Goal: Task Accomplishment & Management: Manage account settings

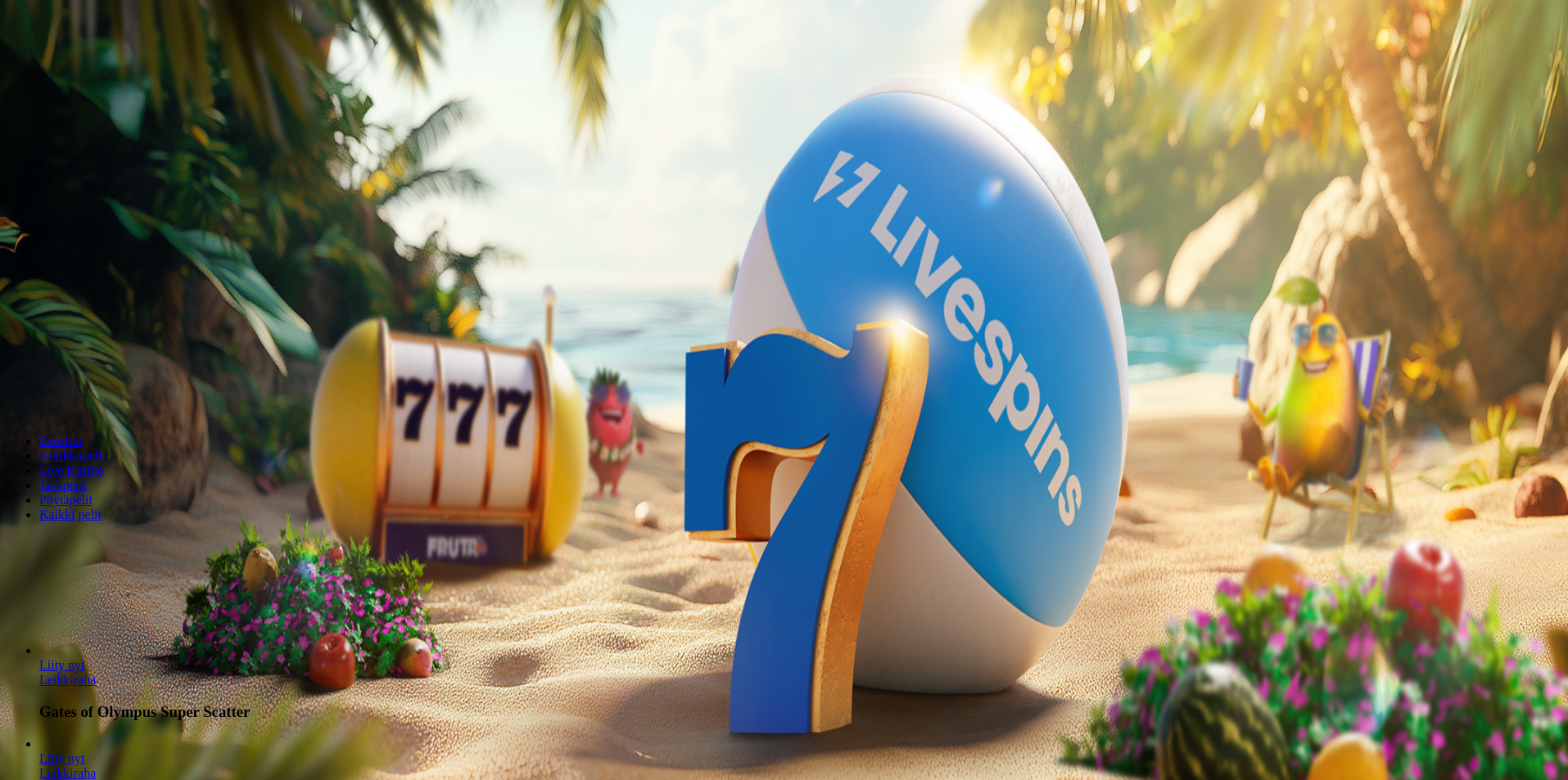
click at [87, 68] on button "Kirjaudu" at bounding box center [113, 59] width 53 height 17
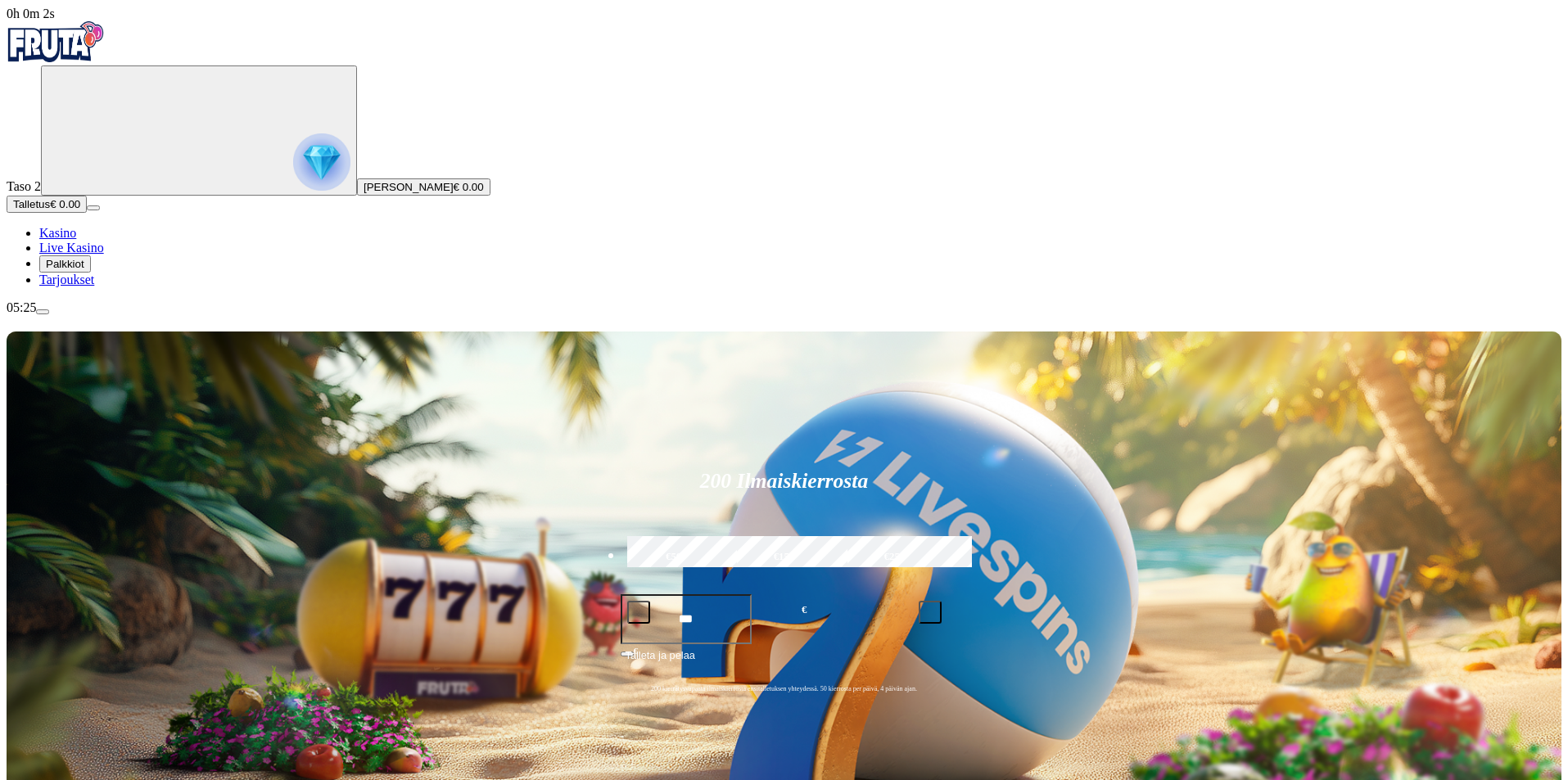
click at [94, 286] on span "Tarjoukset" at bounding box center [67, 279] width 55 height 14
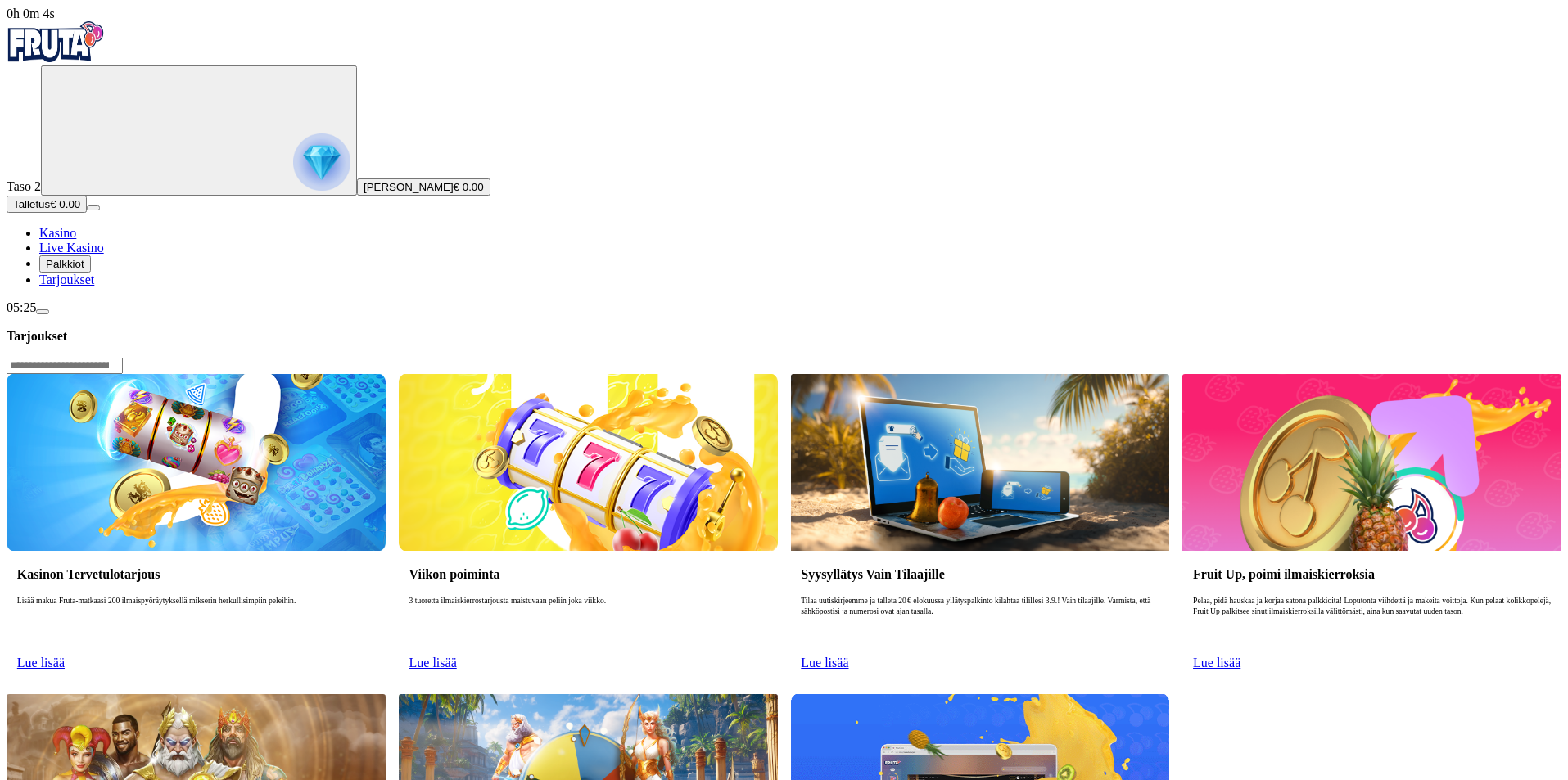
click at [84, 271] on span "Palkkiot" at bounding box center [65, 263] width 38 height 12
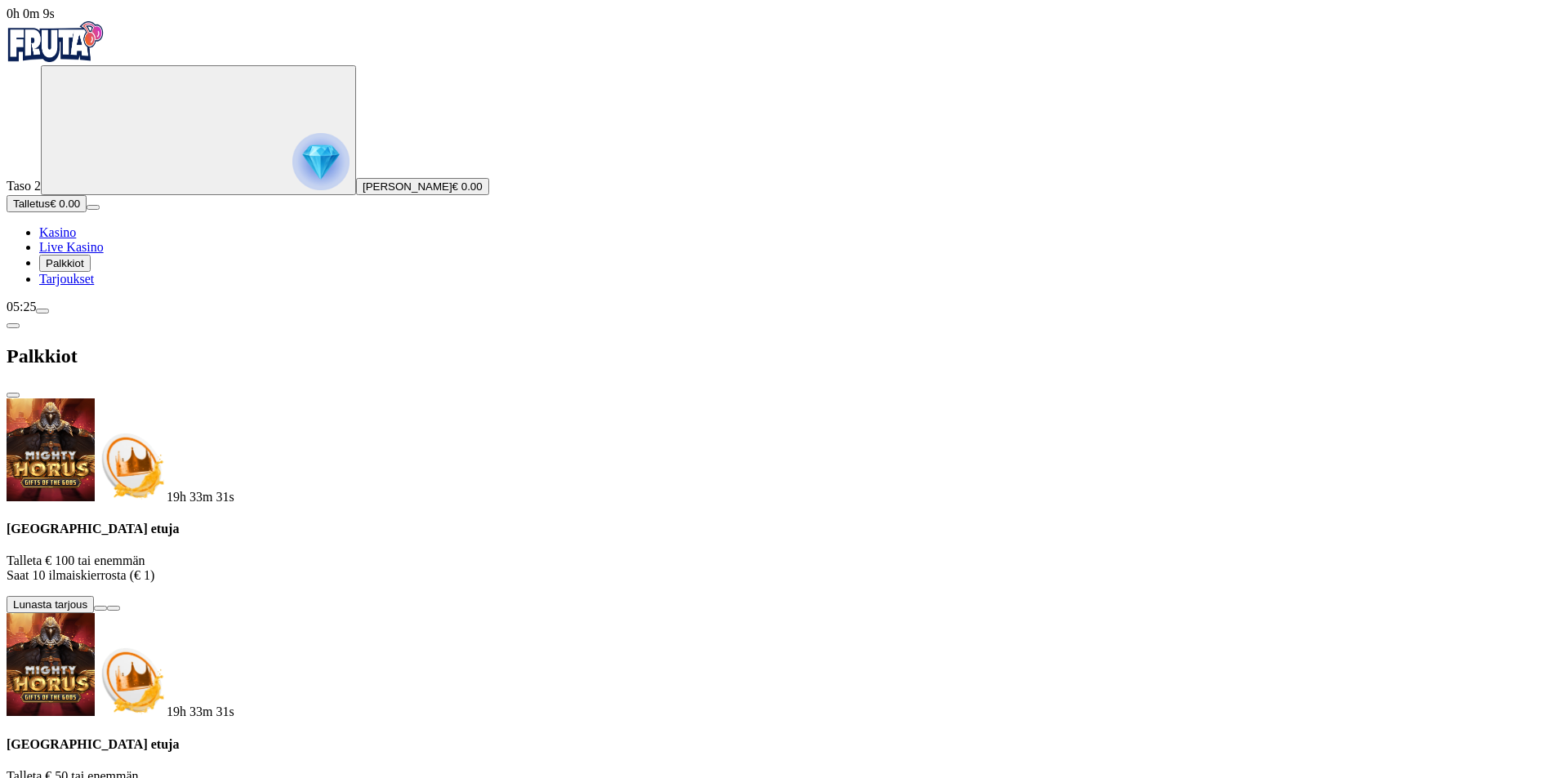
click at [473, 315] on div "Palkkiot" at bounding box center [784, 357] width 1555 height 84
click at [13, 395] on span "close icon" at bounding box center [13, 395] width 0 height 0
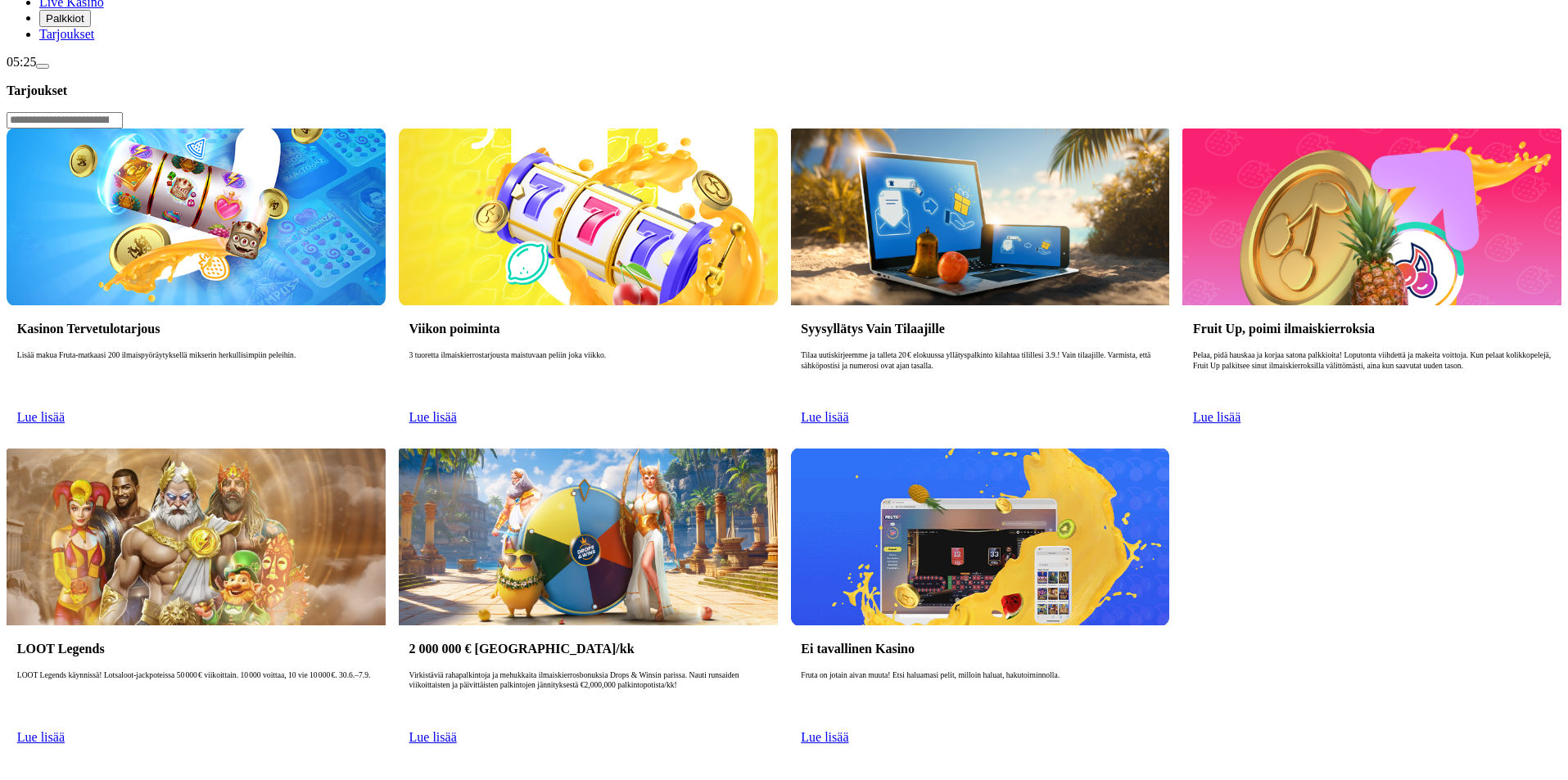
scroll to position [164, 0]
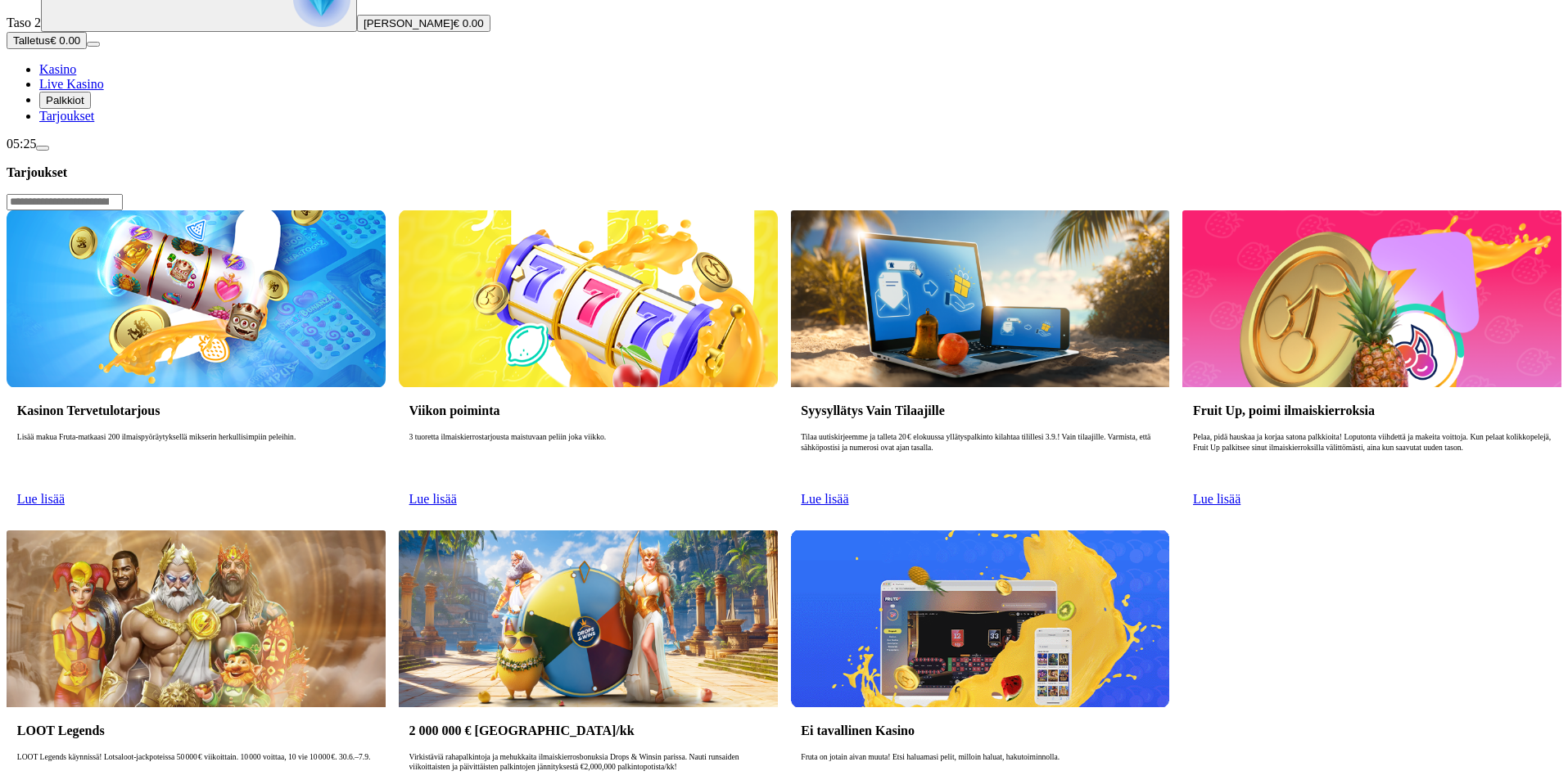
click at [94, 123] on link "Tarjoukset" at bounding box center [67, 115] width 55 height 14
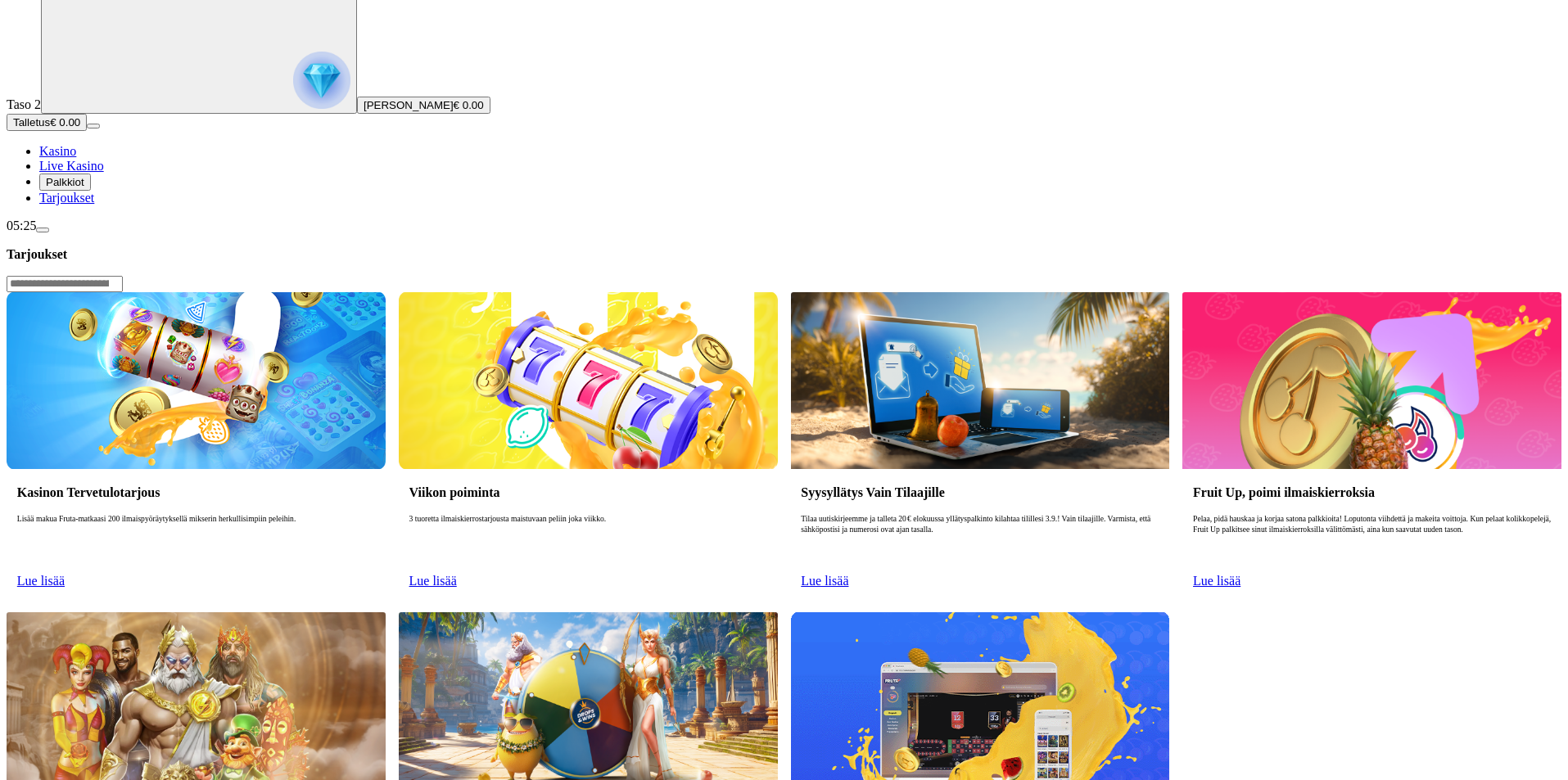
scroll to position [0, 0]
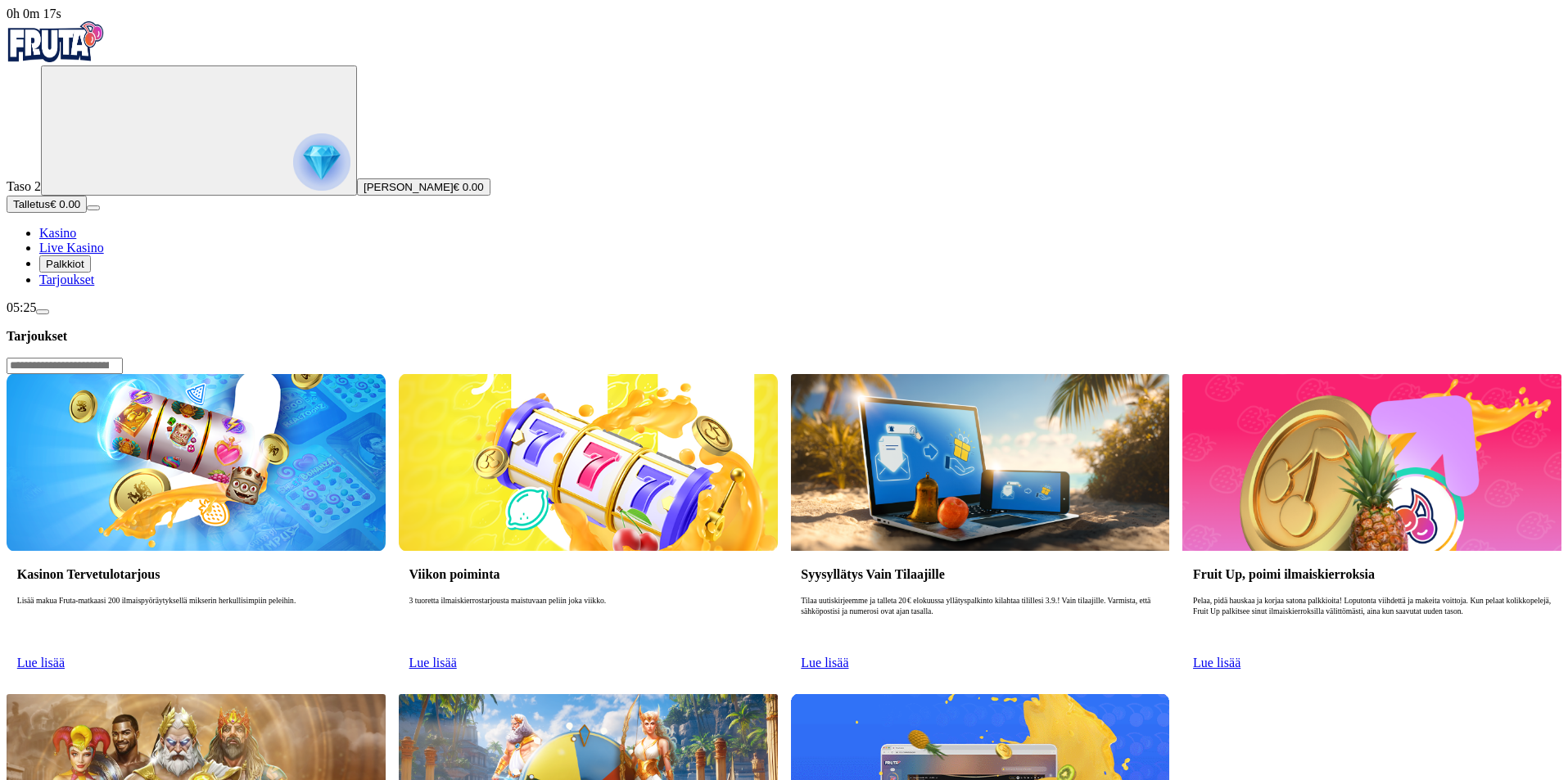
click at [65, 656] on link "Lue lisää" at bounding box center [41, 662] width 48 height 14
click at [384, 374] on img at bounding box center [196, 462] width 379 height 176
click at [65, 656] on span "Lue lisää" at bounding box center [41, 662] width 48 height 14
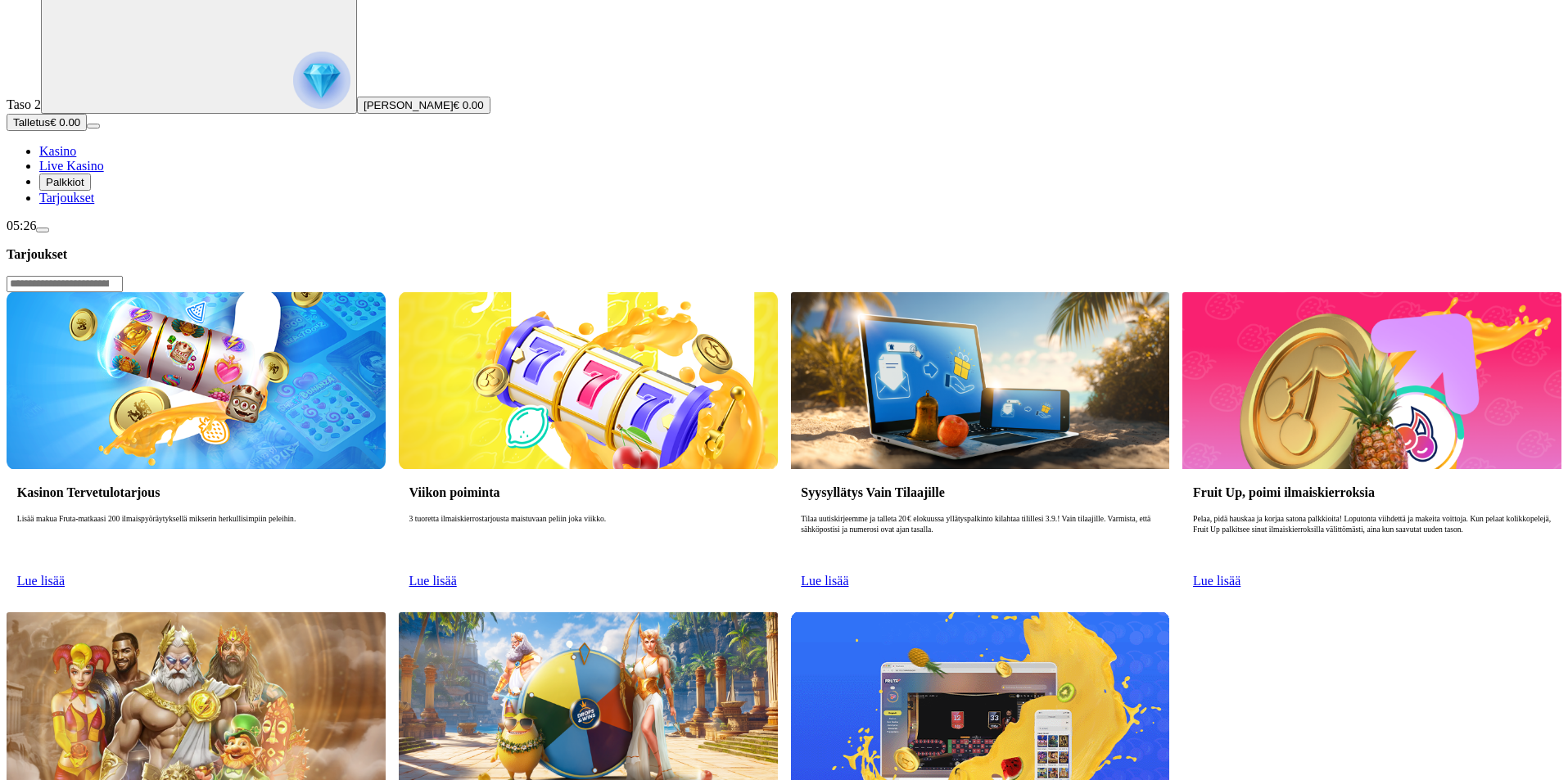
click at [375, 514] on p "Lisää makua Fruta-matkaasi 200 ilmaispyöräytyksellä mikserin herkullisimpiin pe…" at bounding box center [196, 540] width 357 height 52
click at [65, 574] on link "Lue lisää" at bounding box center [41, 581] width 48 height 14
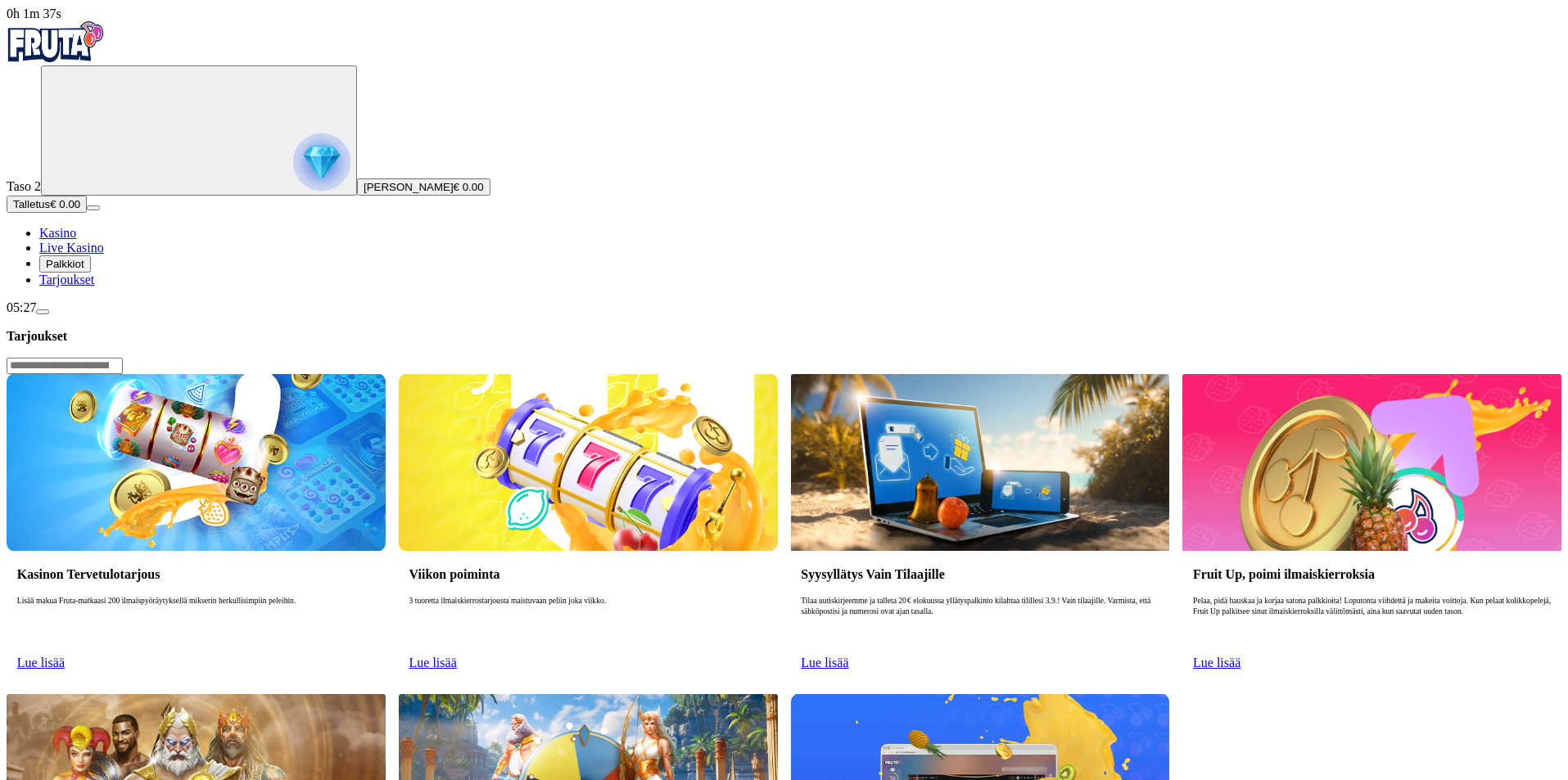
click at [76, 240] on span "Kasino" at bounding box center [58, 232] width 37 height 14
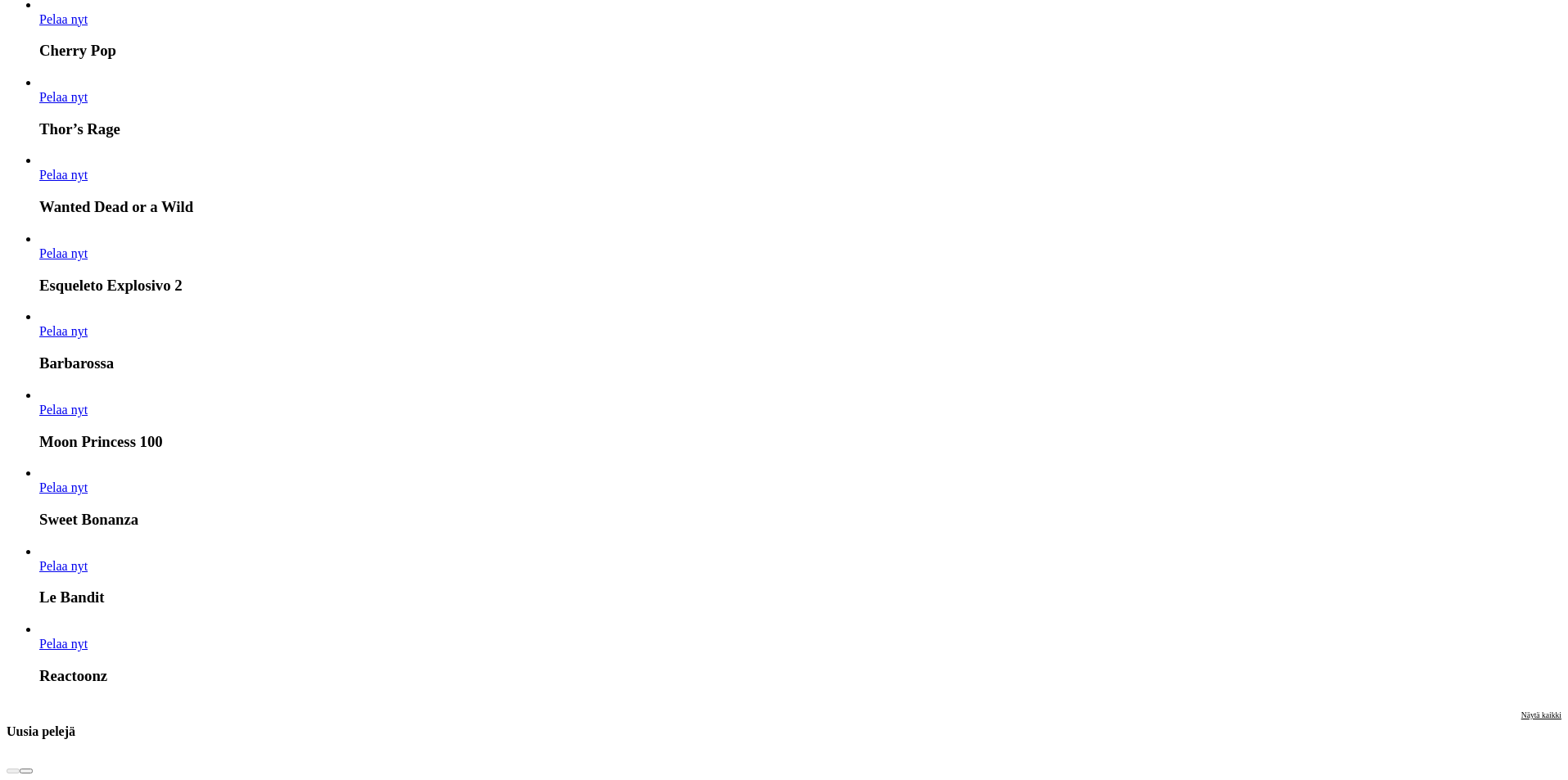
scroll to position [1555, 0]
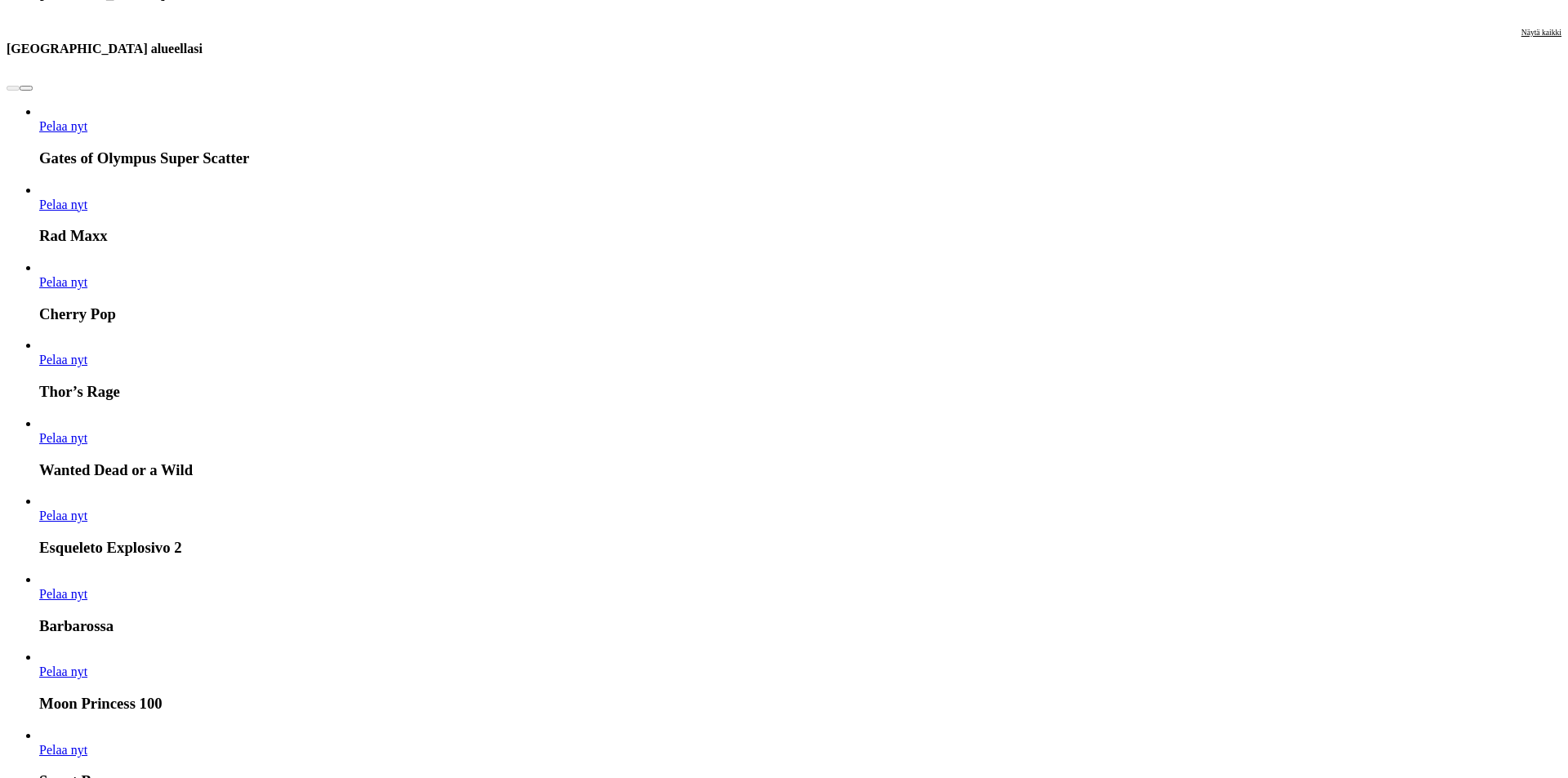
type input "**"
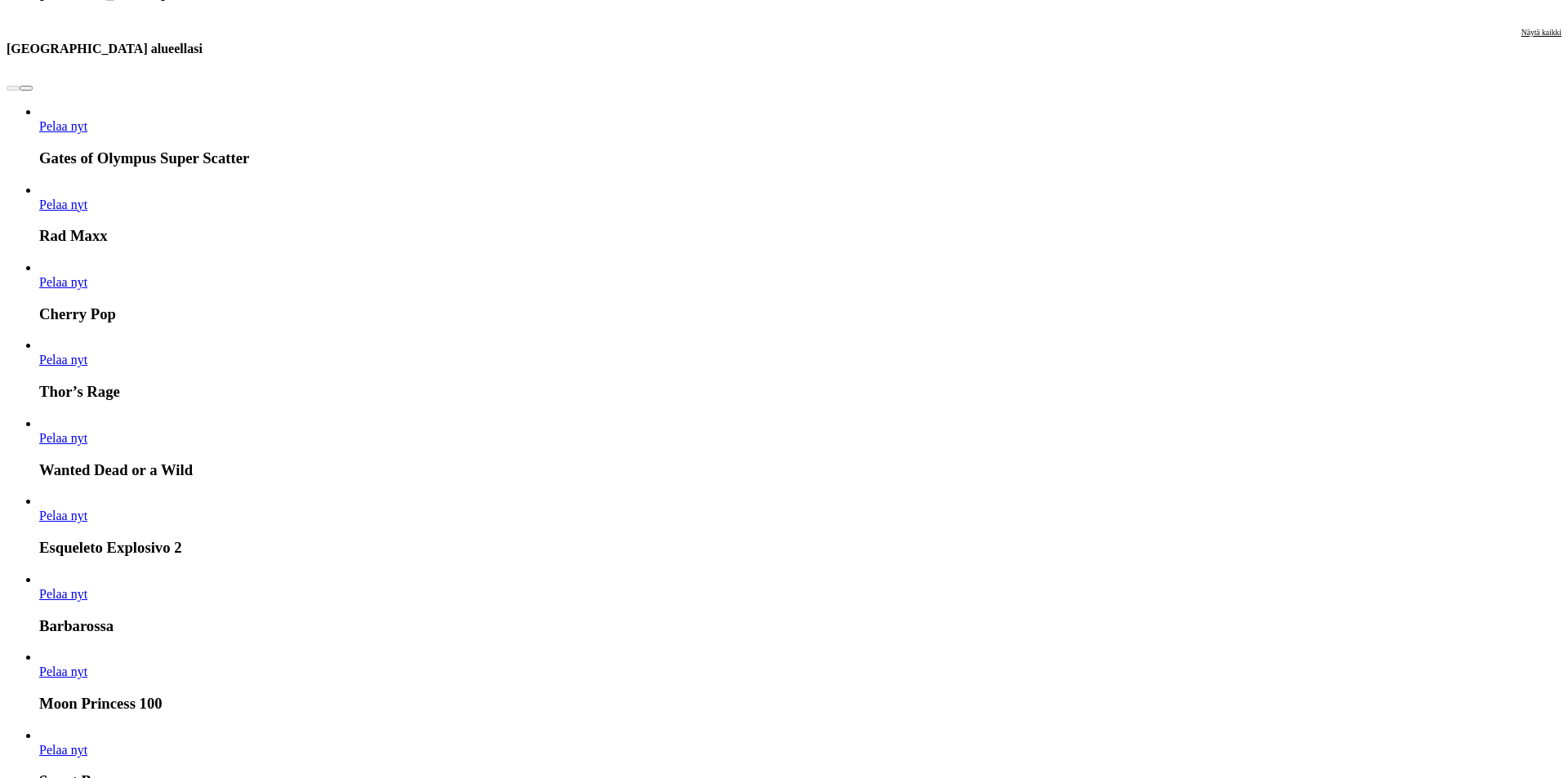
type input "*"
type input "****"
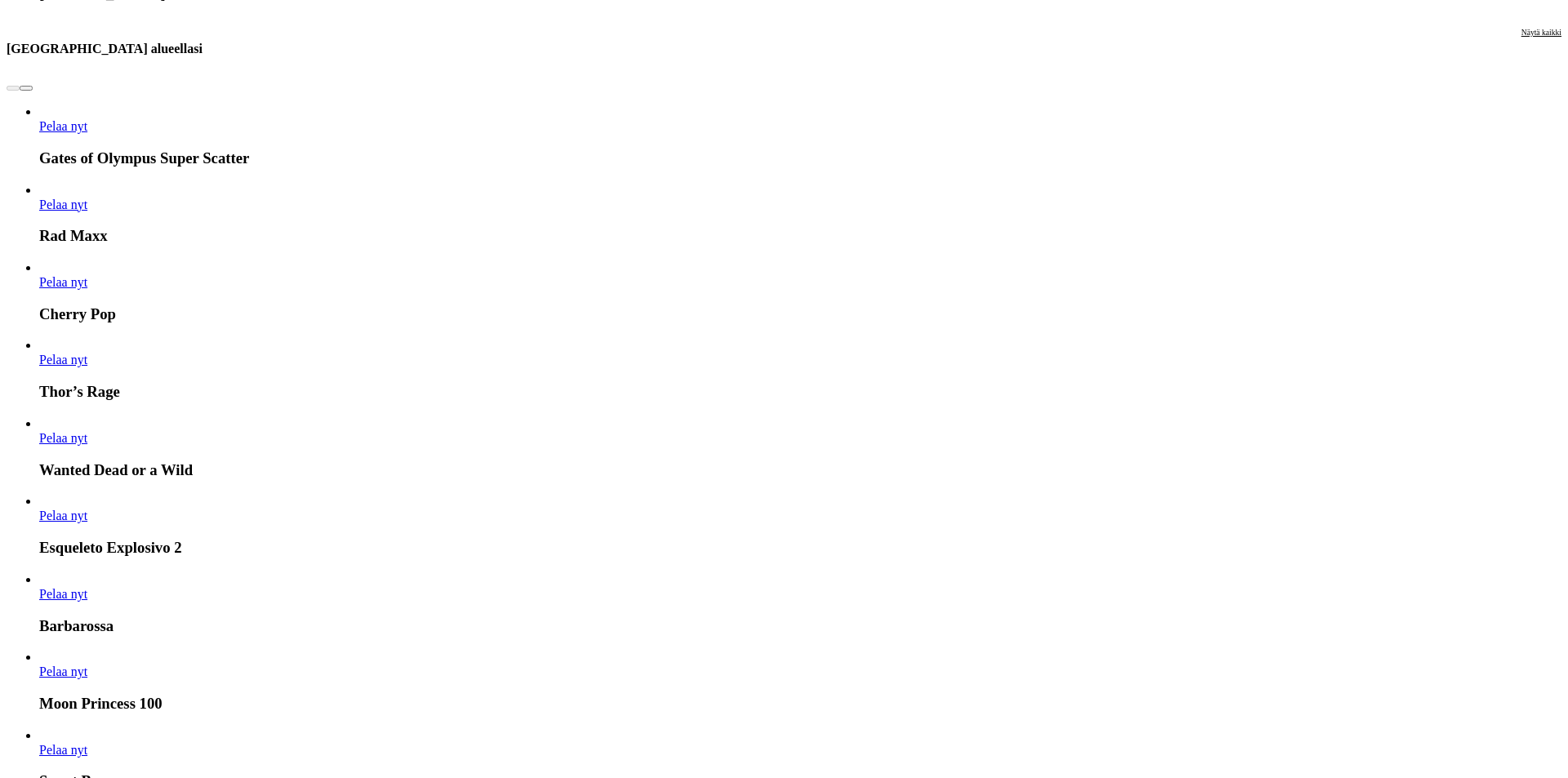
type input "*"
type input "****"
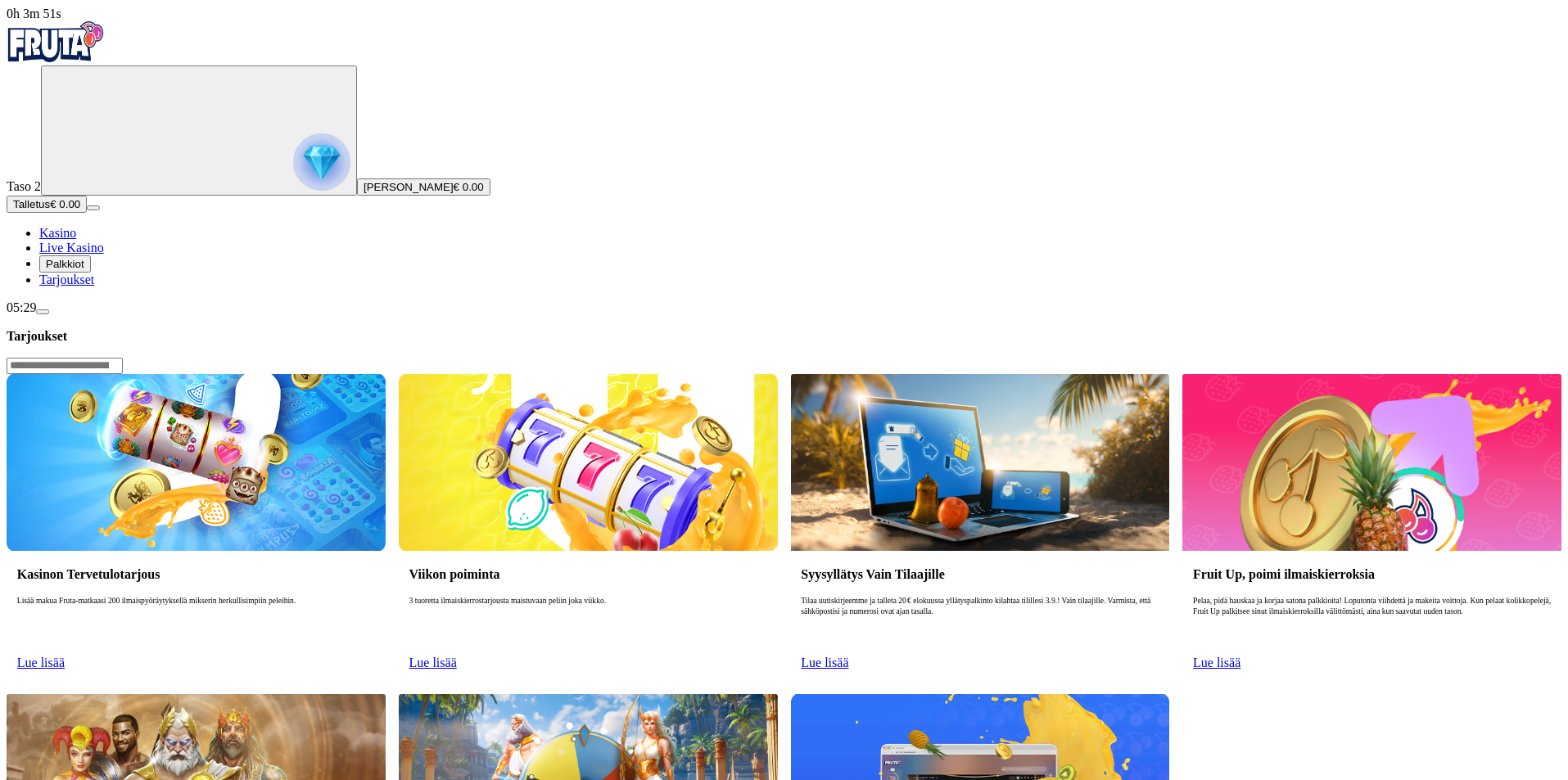
click at [65, 656] on span "Lue lisää" at bounding box center [41, 662] width 48 height 14
click at [375, 596] on p "Lisää makua Fruta-matkaasi 200 ilmaispyöräytyksellä mikserin herkullisimpiin pe…" at bounding box center [196, 622] width 357 height 52
click at [351, 374] on img at bounding box center [196, 462] width 379 height 176
click at [658, 374] on img at bounding box center [588, 462] width 379 height 176
click at [457, 656] on span "Lue lisää" at bounding box center [433, 662] width 48 height 14
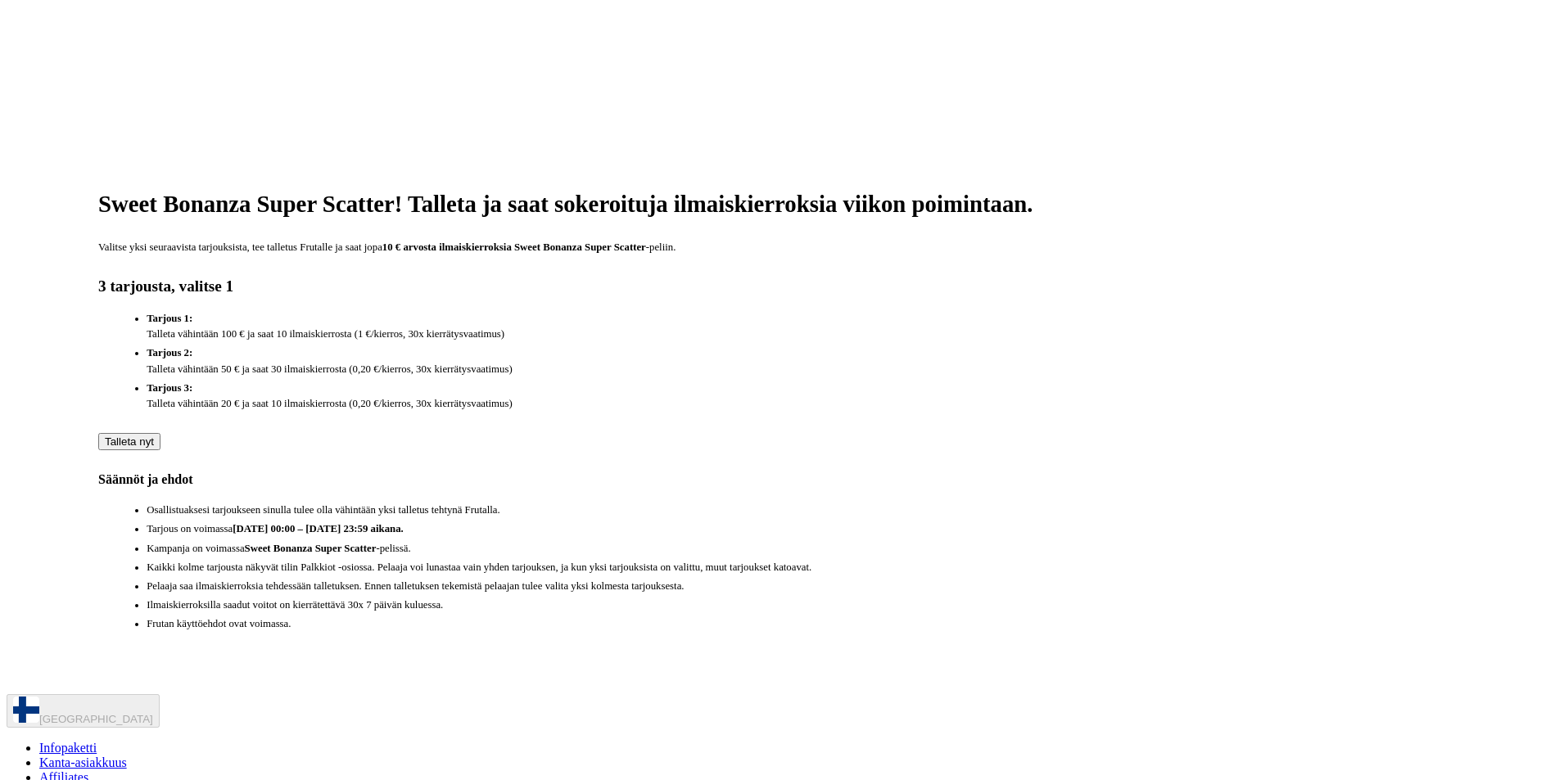
scroll to position [789, 0]
